Goal: Task Accomplishment & Management: Use online tool/utility

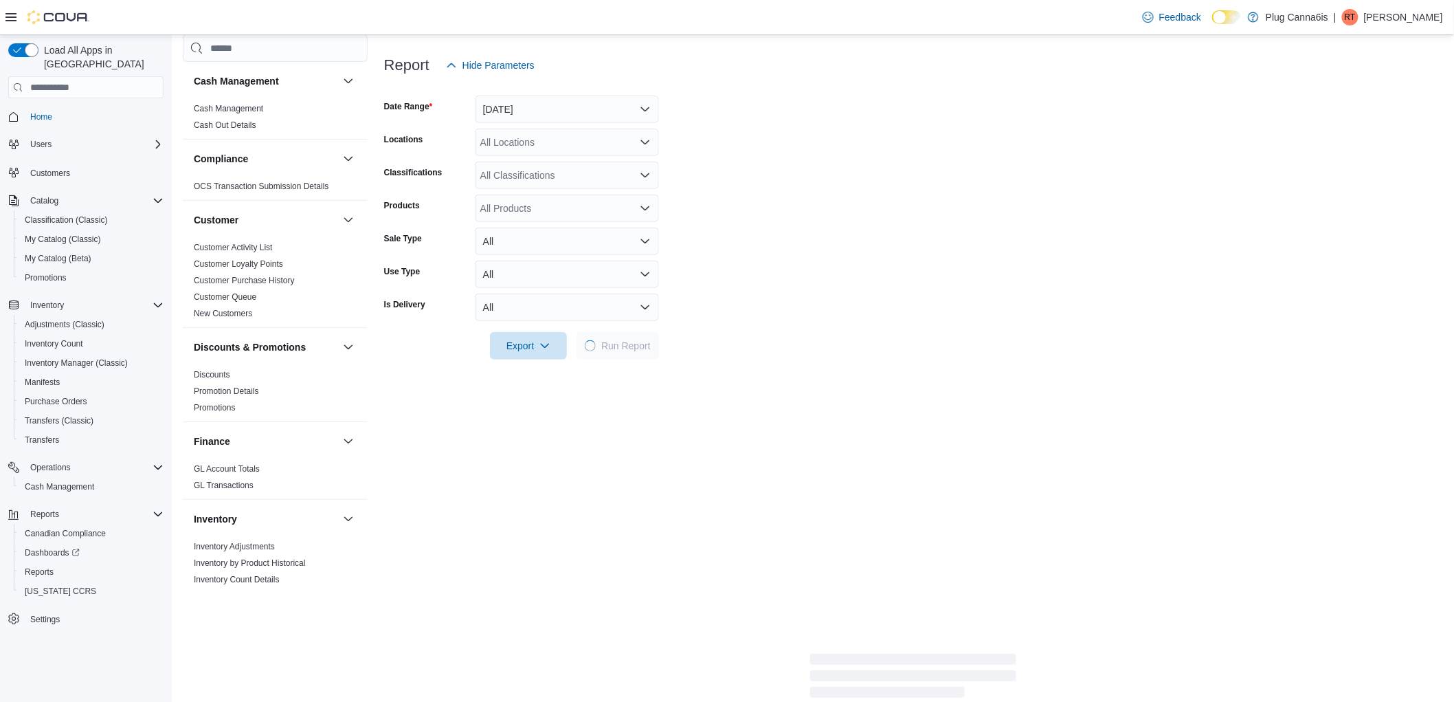
scroll to position [777, 0]
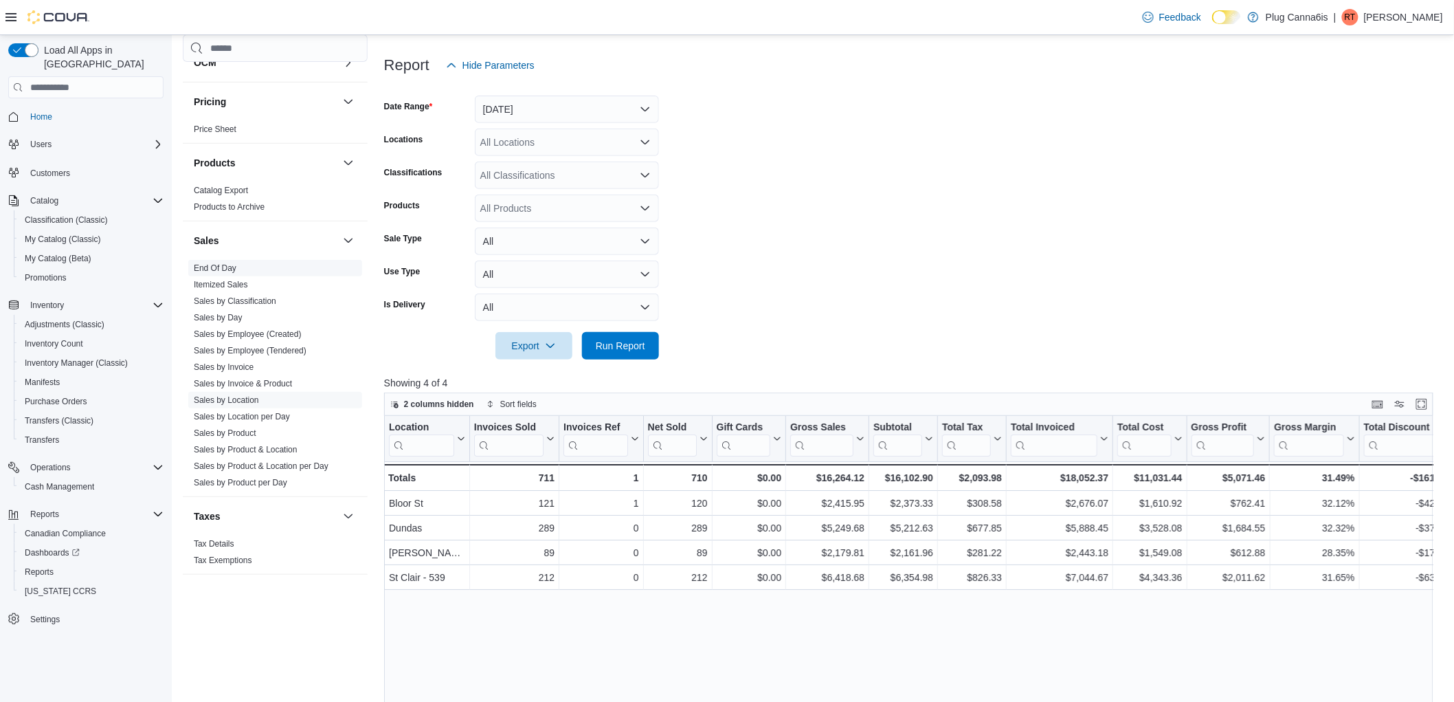
click at [222, 270] on link "End Of Day" at bounding box center [215, 268] width 43 height 10
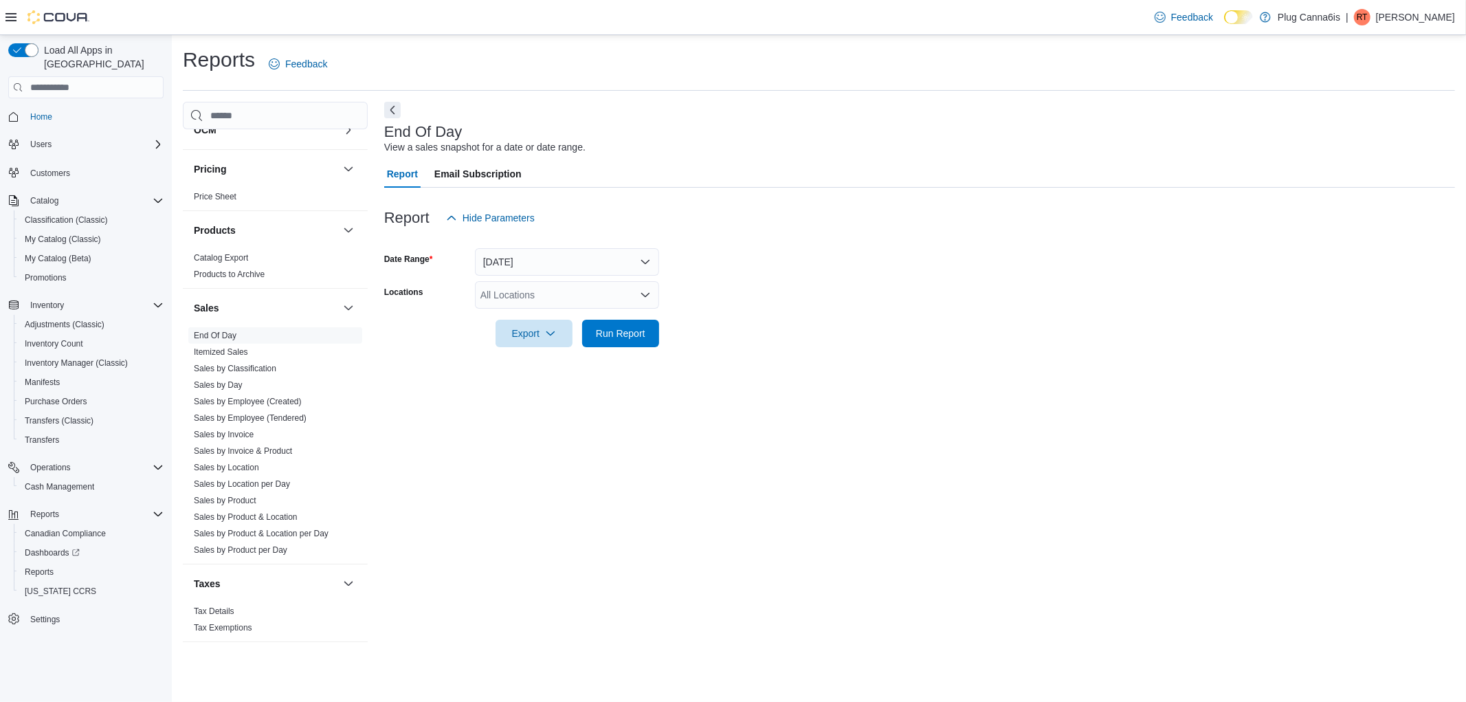
click at [533, 287] on div "All Locations" at bounding box center [567, 294] width 184 height 27
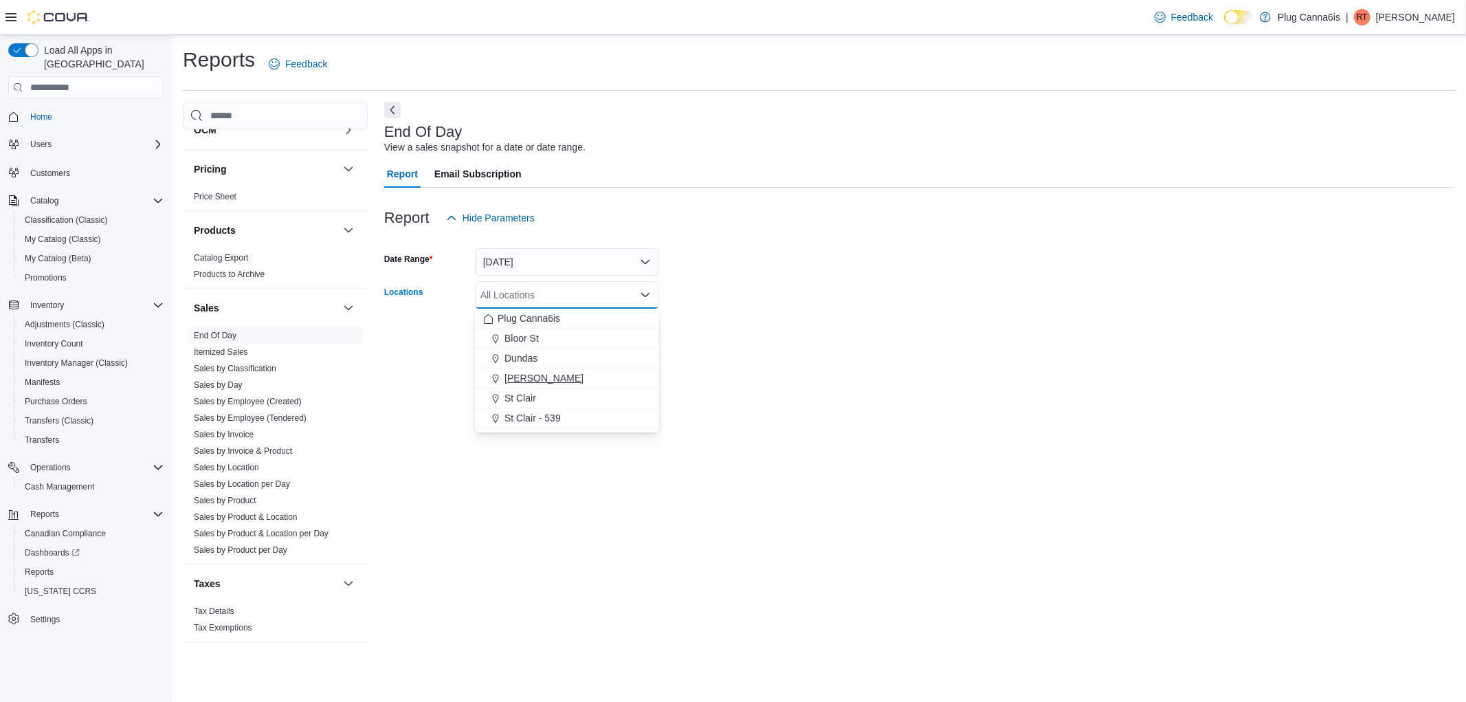
click at [538, 372] on span "[PERSON_NAME]" at bounding box center [544, 378] width 79 height 14
click at [826, 361] on div at bounding box center [919, 355] width 1071 height 16
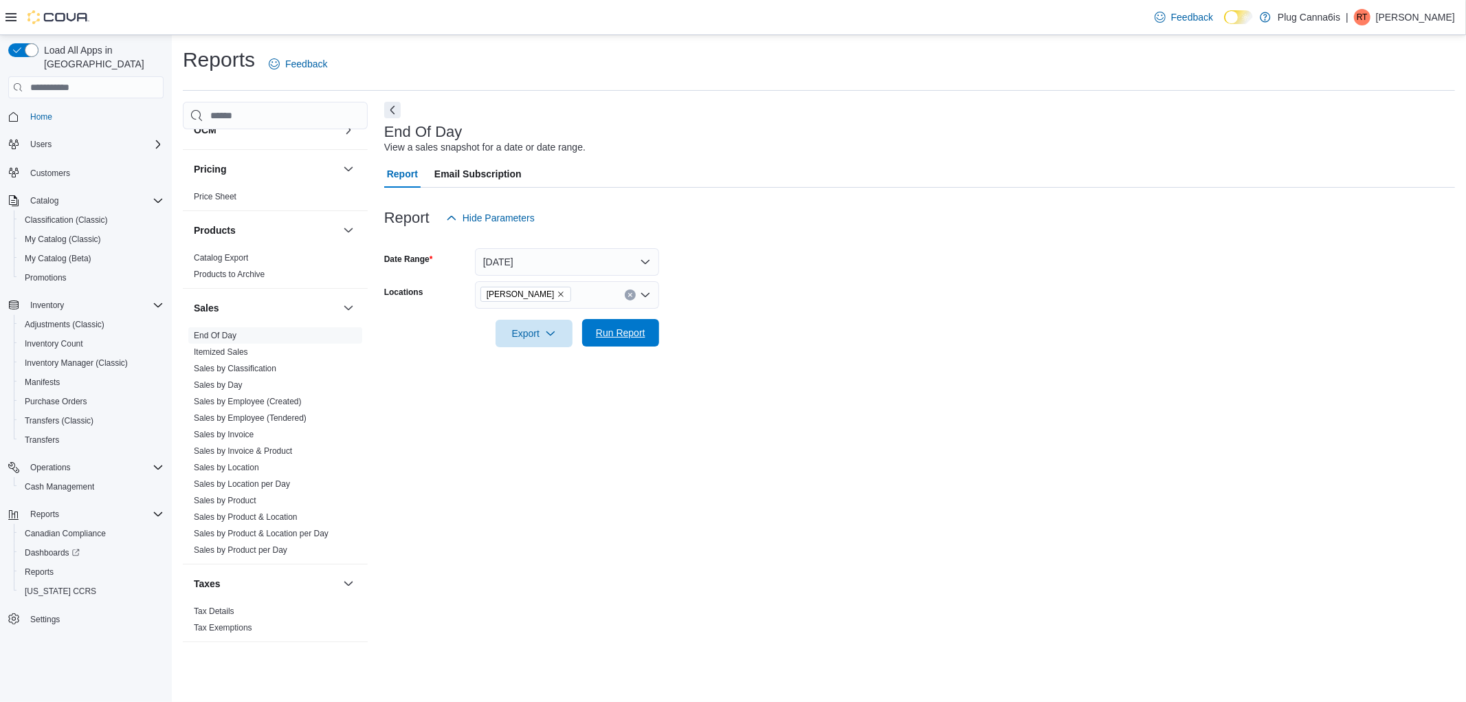
click at [627, 327] on span "Run Report" at bounding box center [620, 333] width 49 height 14
click at [523, 342] on span "Export" at bounding box center [528, 332] width 60 height 27
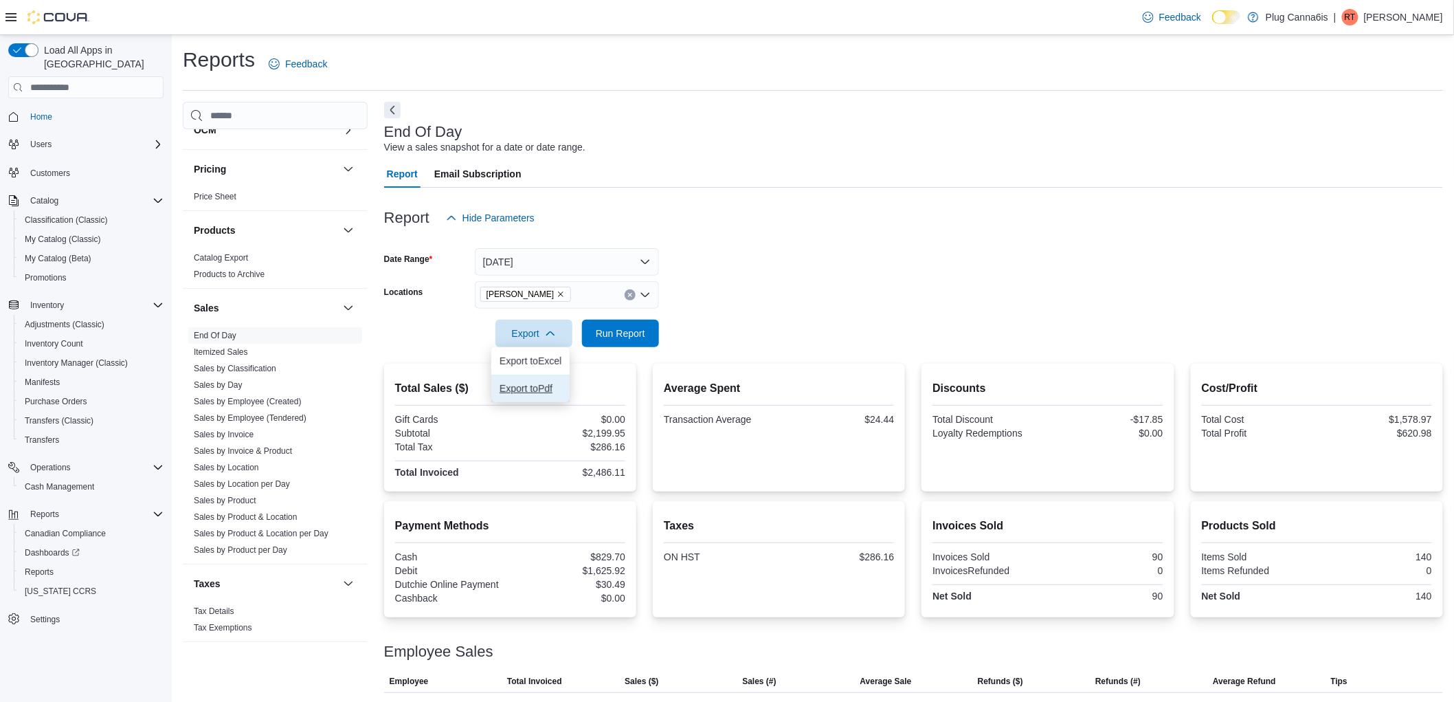
click at [524, 383] on span "Export to Pdf" at bounding box center [531, 388] width 62 height 11
